Goal: Find specific fact: Find specific fact

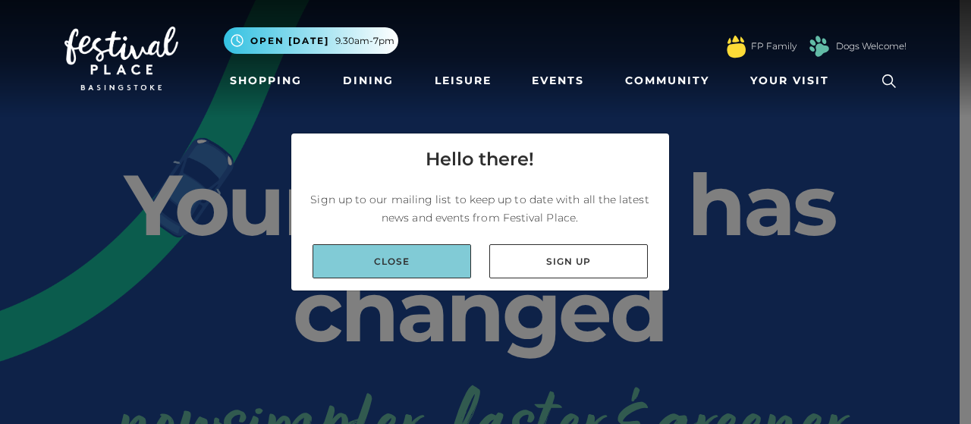
click at [409, 257] on link "Close" at bounding box center [391, 261] width 158 height 34
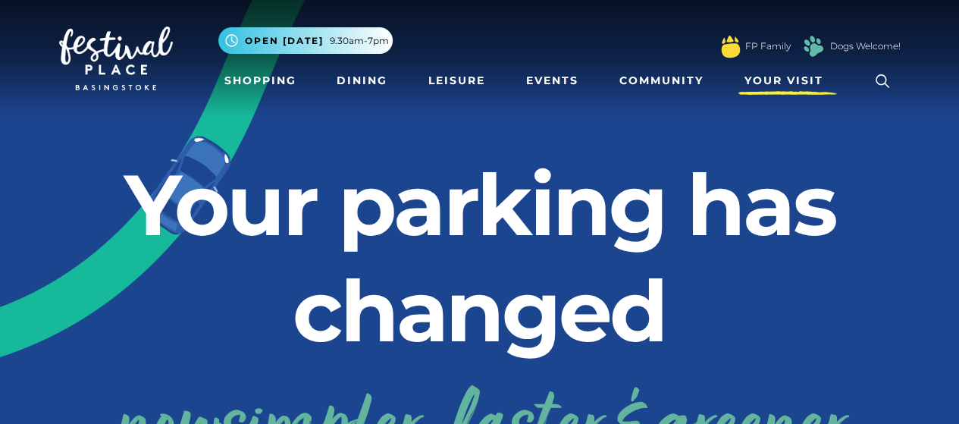
click at [789, 80] on span "Your Visit" at bounding box center [784, 81] width 79 height 16
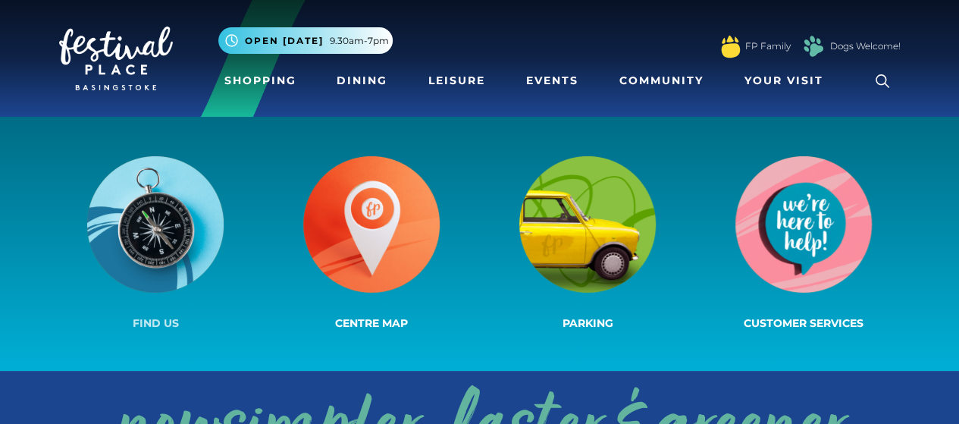
click at [156, 234] on img at bounding box center [155, 224] width 136 height 136
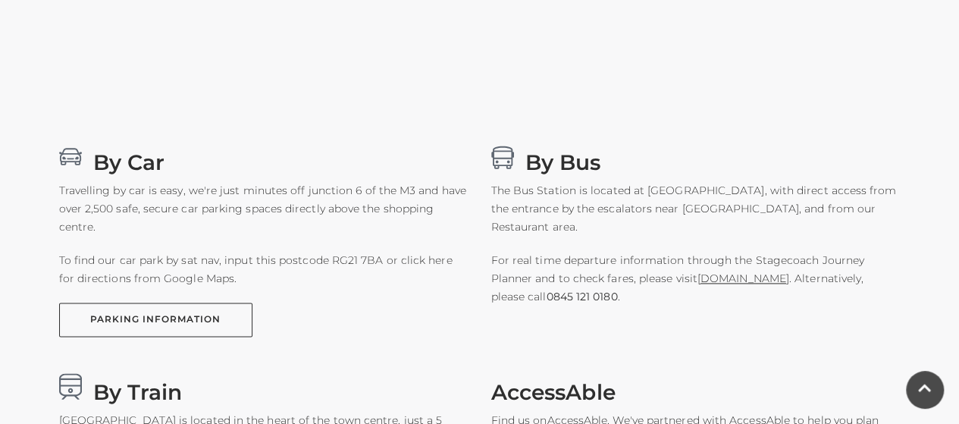
scroll to position [883, 0]
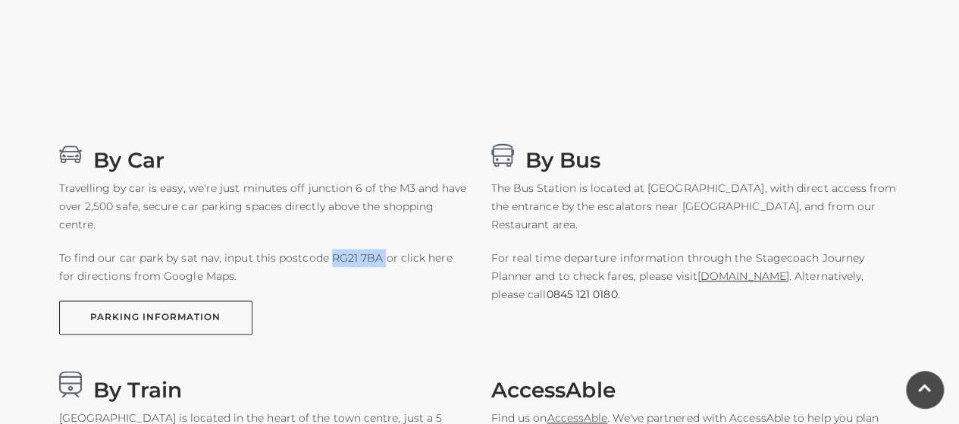
drag, startPoint x: 328, startPoint y: 256, endPoint x: 379, endPoint y: 262, distance: 52.0
click at [379, 262] on p "To find our car park by sat nav, input this postcode RG21 7BA or click here for…" at bounding box center [263, 267] width 409 height 36
copy p "RG21 7BA"
